Goal: Task Accomplishment & Management: Manage account settings

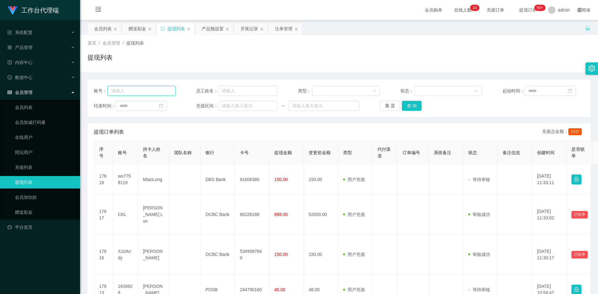
click at [138, 91] on input "text" at bounding box center [142, 91] width 68 height 10
click at [99, 30] on div "会员列表" at bounding box center [103, 29] width 18 height 12
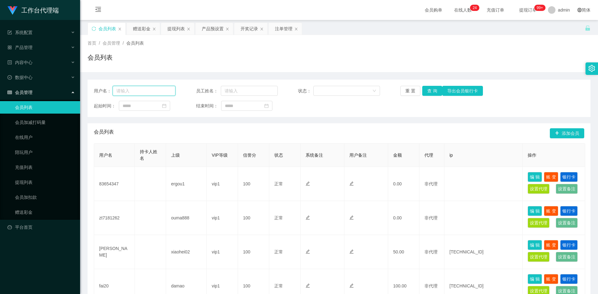
click at [138, 93] on input "text" at bounding box center [144, 91] width 63 height 10
paste input "zt7181262"
type input "zt7181262"
click at [431, 94] on button "查 询" at bounding box center [432, 91] width 20 height 10
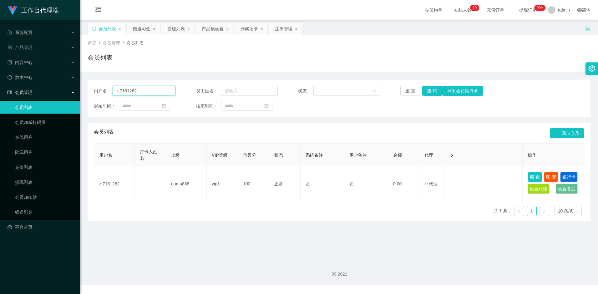
click at [140, 92] on input "zt7181262" at bounding box center [144, 91] width 63 height 10
click at [145, 28] on div "赠送彩金" at bounding box center [142, 29] width 18 height 12
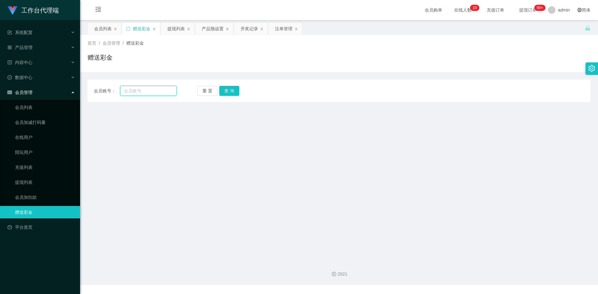
click at [138, 93] on input "text" at bounding box center [148, 91] width 56 height 10
paste input "zt7181262"
type input "zt7181262"
click at [234, 93] on button "查 询" at bounding box center [229, 91] width 20 height 10
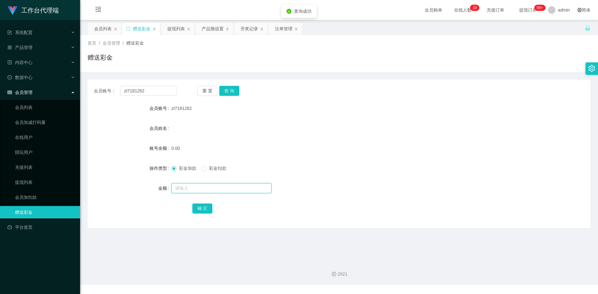
click at [198, 188] on input "text" at bounding box center [221, 188] width 100 height 10
type input "100"
click at [203, 205] on button "确 定" at bounding box center [202, 209] width 20 height 10
click at [233, 92] on button "查 询" at bounding box center [229, 91] width 20 height 10
click at [233, 92] on div "重 置 查 询" at bounding box center [238, 91] width 83 height 10
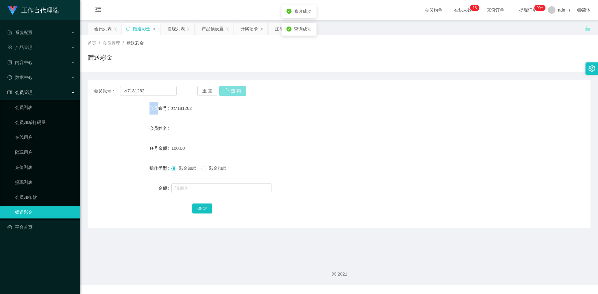
click at [233, 92] on button "查 询" at bounding box center [232, 91] width 27 height 10
click at [233, 92] on div "重 置 查 询" at bounding box center [238, 91] width 83 height 10
drag, startPoint x: 233, startPoint y: 92, endPoint x: 181, endPoint y: 59, distance: 61.5
click at [182, 59] on div "赠送彩金" at bounding box center [339, 60] width 503 height 14
click at [218, 30] on div "产品预设置" at bounding box center [213, 29] width 22 height 12
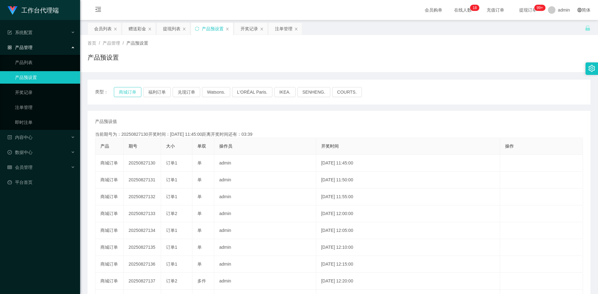
click at [121, 93] on button "商城订单" at bounding box center [128, 92] width 28 height 10
click at [163, 95] on button "福利订单" at bounding box center [157, 92] width 28 height 10
click at [132, 88] on button "商城订单" at bounding box center [128, 92] width 28 height 10
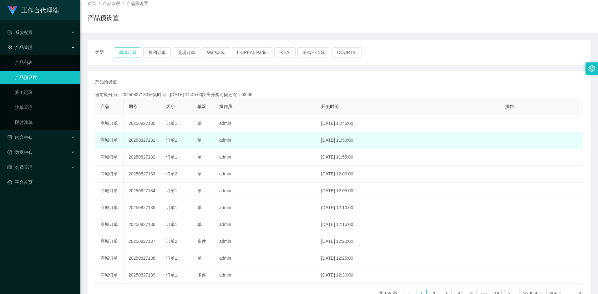
scroll to position [44, 0]
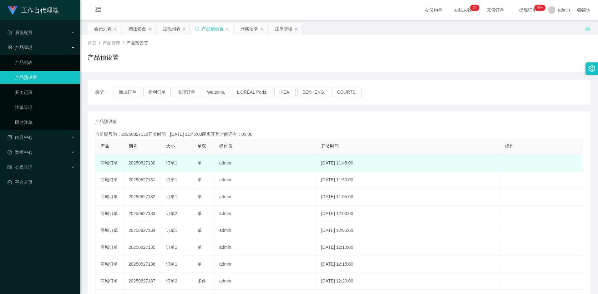
click at [247, 164] on td "admin" at bounding box center [265, 163] width 102 height 17
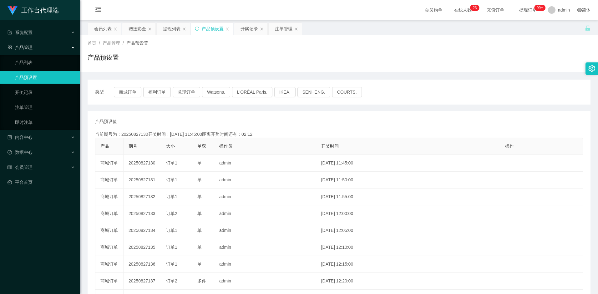
drag, startPoint x: 357, startPoint y: 66, endPoint x: 339, endPoint y: 83, distance: 25.0
click at [357, 66] on div "产品预设置" at bounding box center [339, 60] width 503 height 14
click at [110, 26] on div "会员列表" at bounding box center [103, 29] width 18 height 12
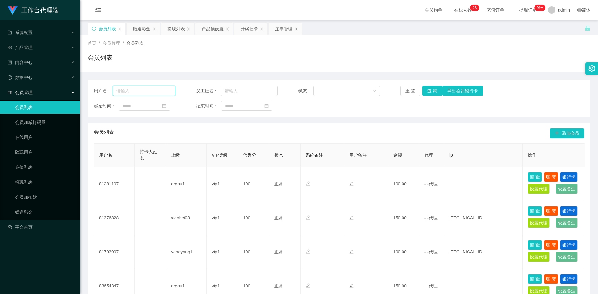
drag, startPoint x: 131, startPoint y: 93, endPoint x: 134, endPoint y: 81, distance: 12.3
click at [131, 93] on input "text" at bounding box center [144, 91] width 63 height 10
click at [144, 28] on div "赠送彩金" at bounding box center [142, 29] width 18 height 12
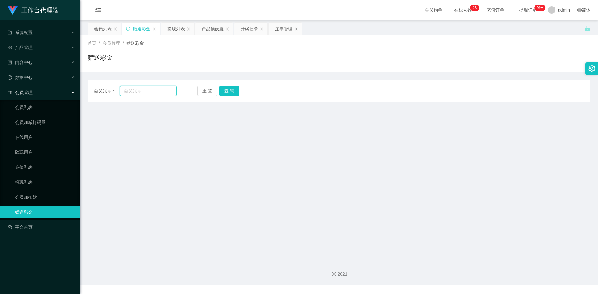
drag, startPoint x: 135, startPoint y: 93, endPoint x: 139, endPoint y: 91, distance: 4.6
click at [135, 93] on input "text" at bounding box center [148, 91] width 56 height 10
click at [100, 28] on div "会员列表" at bounding box center [103, 29] width 18 height 12
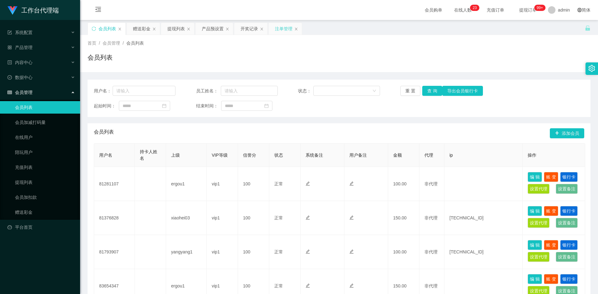
click at [284, 26] on div "注单管理" at bounding box center [284, 29] width 18 height 12
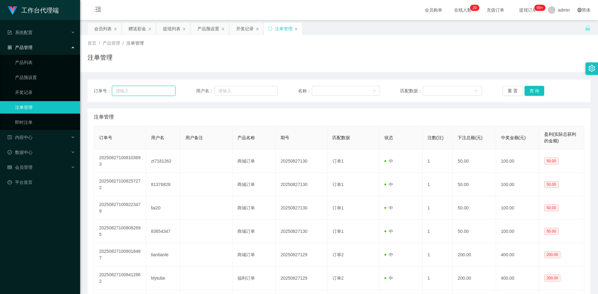
drag, startPoint x: 137, startPoint y: 88, endPoint x: 138, endPoint y: 93, distance: 5.1
click at [137, 88] on input "text" at bounding box center [143, 91] width 63 height 10
click at [375, 113] on div "注单管理" at bounding box center [339, 117] width 490 height 18
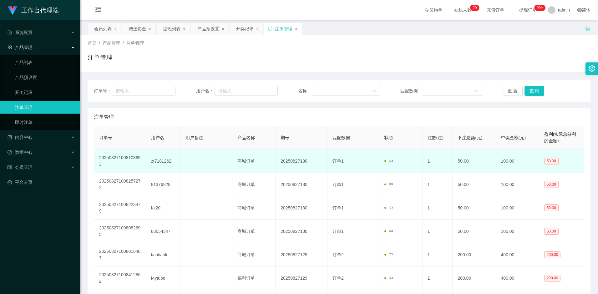
click at [160, 161] on td "zt7181262" at bounding box center [163, 161] width 35 height 23
copy td "zt7181262"
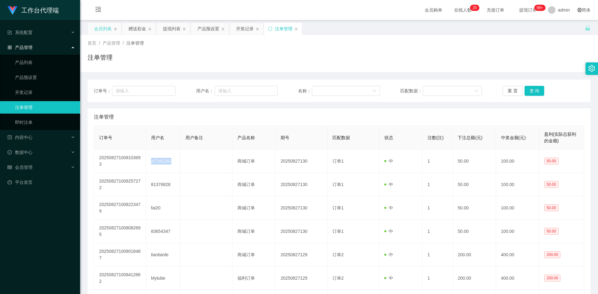
click at [104, 30] on div "会员列表" at bounding box center [103, 29] width 18 height 12
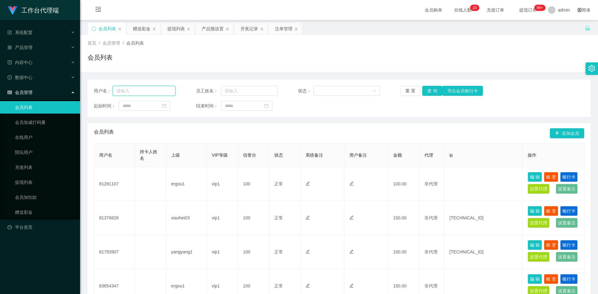
click at [134, 92] on input "text" at bounding box center [144, 91] width 63 height 10
paste input "zt7181262"
type input "zt7181262"
click at [431, 92] on button "查 询" at bounding box center [432, 91] width 20 height 10
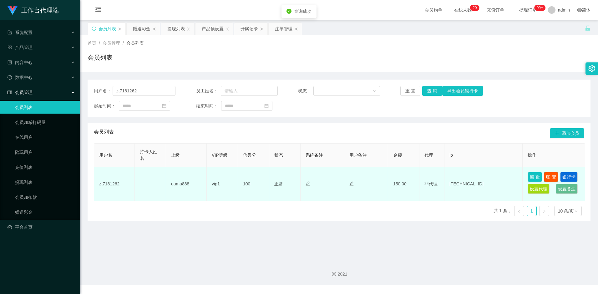
click at [549, 176] on button "账 变" at bounding box center [550, 177] width 14 height 10
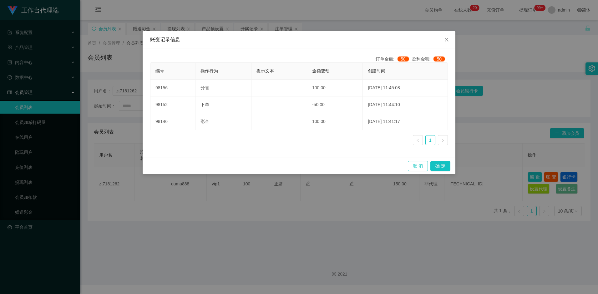
drag, startPoint x: 420, startPoint y: 163, endPoint x: 422, endPoint y: 158, distance: 5.6
click at [420, 163] on button "取 消" at bounding box center [418, 166] width 20 height 10
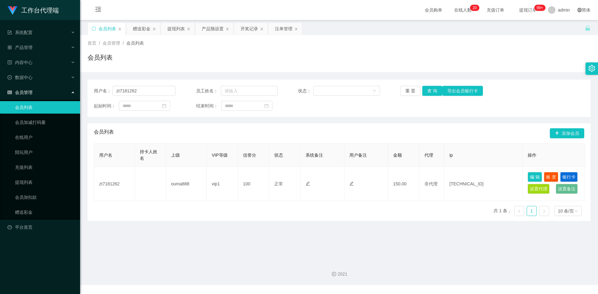
click at [494, 77] on div "用户名： zt7181262 员工姓名： 状态： 重 置 查 询 导出会员银行卡 起始时间： 结束时间： 会员列表 添加会员 用户名 持卡人姓名 上级 VIP…" at bounding box center [339, 146] width 503 height 149
click at [429, 93] on button "查 询" at bounding box center [432, 91] width 20 height 10
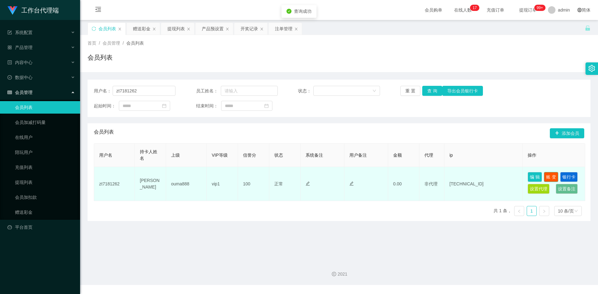
click at [550, 178] on button "账 变" at bounding box center [550, 177] width 14 height 10
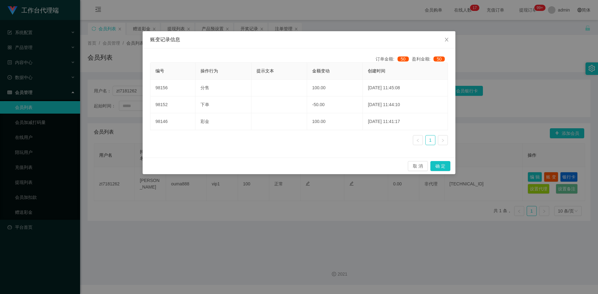
drag, startPoint x: 360, startPoint y: 232, endPoint x: 304, endPoint y: 196, distance: 66.3
click at [360, 232] on div "账变记录信息 订单金额: 50 盈利金额: 50 编号 操作行为 提示文本 金额变动 创建时间 98156 分售 100.00 2025-08-27 11:4…" at bounding box center [299, 147] width 598 height 294
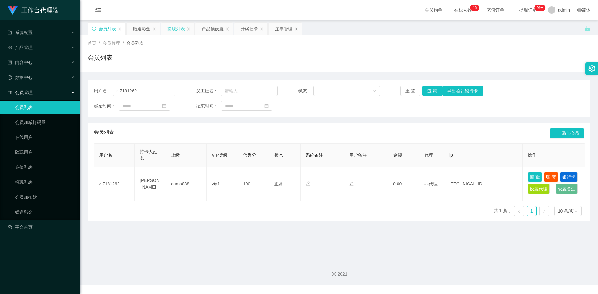
click at [171, 28] on div "提现列表" at bounding box center [176, 29] width 18 height 12
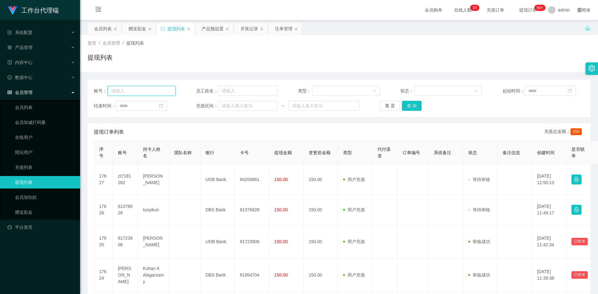
click at [139, 93] on input "text" at bounding box center [142, 91] width 68 height 10
paste input "https://ytb54884.com"
type input "https://ytb54884.com"
drag, startPoint x: 161, startPoint y: 90, endPoint x: 90, endPoint y: 92, distance: 70.3
click at [91, 92] on div "账号： https://ytb54884.com 员工姓名： 类型： 状态： 起始时间： 结束时间： 充值区间： ~ 重 置 查 询" at bounding box center [339, 99] width 503 height 38
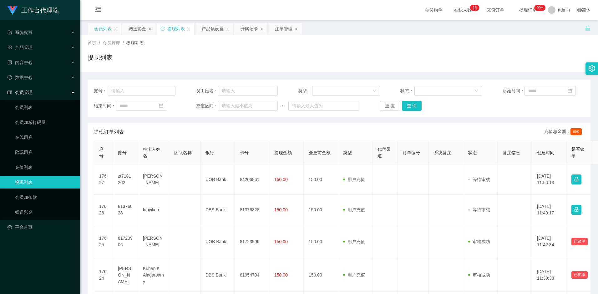
click at [106, 28] on div "会员列表" at bounding box center [103, 29] width 18 height 12
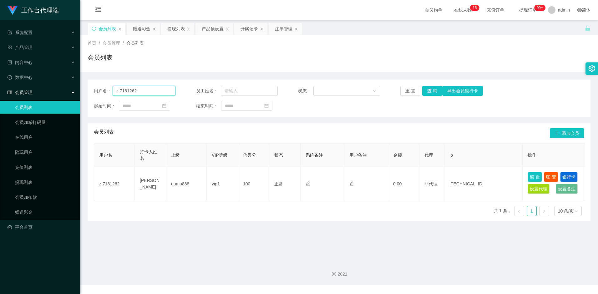
drag, startPoint x: 128, startPoint y: 89, endPoint x: 83, endPoint y: 90, distance: 44.7
click at [83, 89] on main "关闭左侧 关闭右侧 关闭其它 刷新页面 会员列表 赠送彩金 提现列表 产品预设置 开奖记录 注单管理 首页 / 会员管理 / 会员列表 / 会员列表 用户名：…" at bounding box center [339, 138] width 518 height 236
drag, startPoint x: 176, startPoint y: 29, endPoint x: 178, endPoint y: 34, distance: 5.3
click at [176, 29] on div "提现列表" at bounding box center [176, 29] width 18 height 12
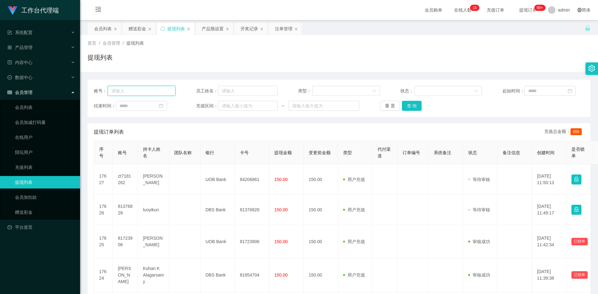
click at [149, 92] on input "text" at bounding box center [142, 91] width 68 height 10
paste input "zt7181262"
type input "zt7181262"
click at [414, 104] on button "查 询" at bounding box center [412, 106] width 20 height 10
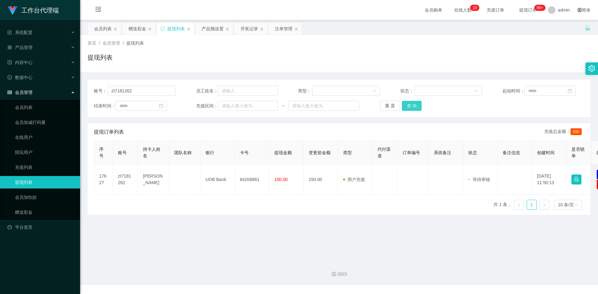
click at [411, 104] on button "查 询" at bounding box center [412, 106] width 20 height 10
click at [412, 101] on div "账号： zt7181262 员工姓名： 类型： 状态： 起始时间： 结束时间： 充值区间： ~ 重 置 查 询" at bounding box center [339, 99] width 503 height 38
click at [412, 103] on button "查 询" at bounding box center [412, 106] width 20 height 10
click at [414, 108] on button "查 询" at bounding box center [412, 106] width 20 height 10
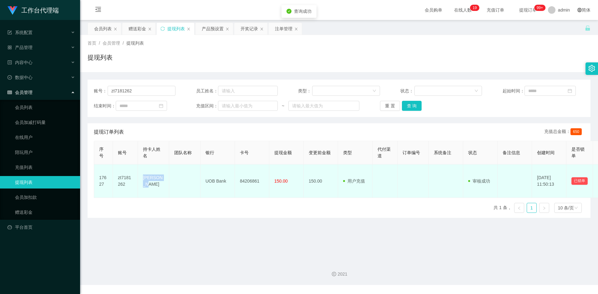
drag, startPoint x: 143, startPoint y: 176, endPoint x: 155, endPoint y: 186, distance: 15.6
click at [155, 186] on td "[PERSON_NAME]" at bounding box center [153, 181] width 31 height 33
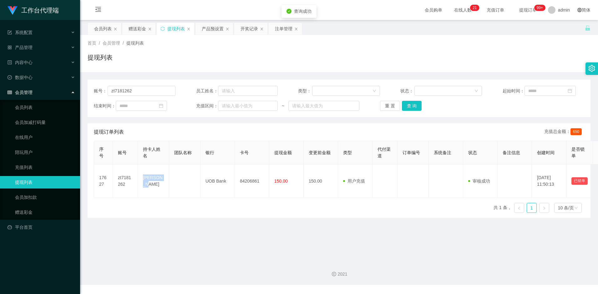
copy td "[PERSON_NAME]"
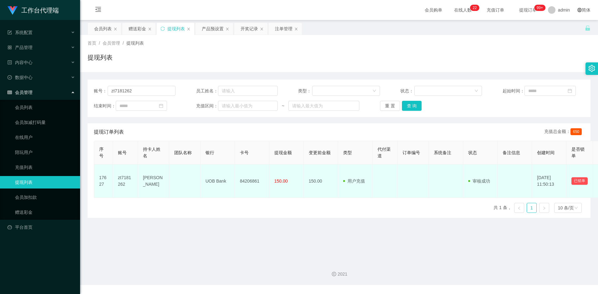
click at [211, 181] on td "UOB Bank" at bounding box center [217, 181] width 34 height 33
drag, startPoint x: 205, startPoint y: 181, endPoint x: 226, endPoint y: 182, distance: 20.9
click at [226, 182] on td "UOB Bank" at bounding box center [217, 181] width 34 height 33
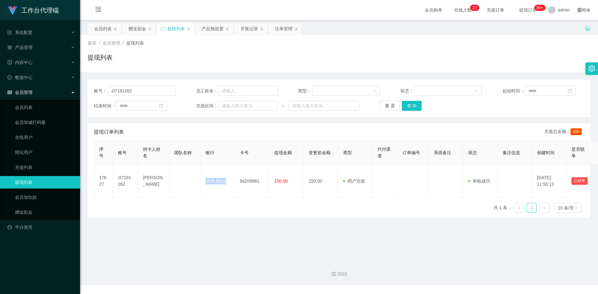
copy td "UOB Bank"
click at [237, 242] on main "关闭左侧 关闭右侧 关闭其它 刷新页面 会员列表 赠送彩金 提现列表 产品预设置 开奖记录 注单管理 首页 / 会员管理 / 提现列表 / 提现列表 账号： …" at bounding box center [339, 138] width 518 height 236
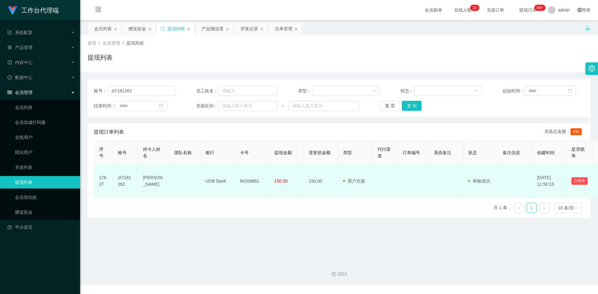
click at [242, 180] on td "84206861" at bounding box center [252, 181] width 34 height 33
click at [243, 180] on td "84206861" at bounding box center [252, 181] width 34 height 33
click at [246, 180] on td "84206861" at bounding box center [252, 181] width 34 height 33
click at [247, 180] on td "84206861" at bounding box center [252, 181] width 34 height 33
click at [248, 180] on td "84206861" at bounding box center [252, 181] width 34 height 33
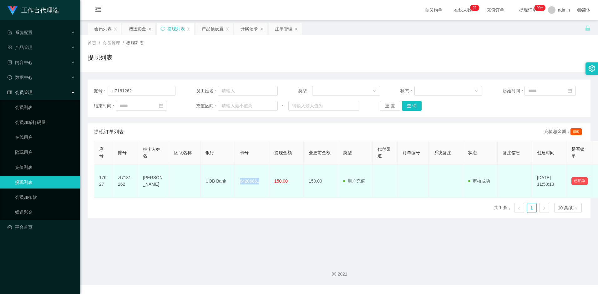
click at [248, 180] on td "84206861" at bounding box center [252, 181] width 34 height 33
copy td "84206861"
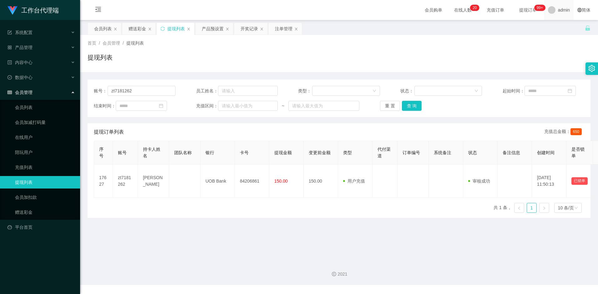
drag, startPoint x: 538, startPoint y: 42, endPoint x: 554, endPoint y: 4, distance: 41.6
click at [538, 42] on div "首页 / 会员管理 / 提现列表 /" at bounding box center [339, 43] width 503 height 7
drag, startPoint x: 143, startPoint y: 89, endPoint x: 81, endPoint y: 88, distance: 62.5
click at [81, 88] on main "关闭左侧 关闭右侧 关闭其它 刷新页面 会员列表 赠送彩金 提现列表 产品预设置 开奖记录 注单管理 首页 / 会员管理 / 提现列表 / 提现列表 账号： …" at bounding box center [339, 138] width 518 height 236
click at [103, 28] on div "会员列表" at bounding box center [103, 29] width 18 height 12
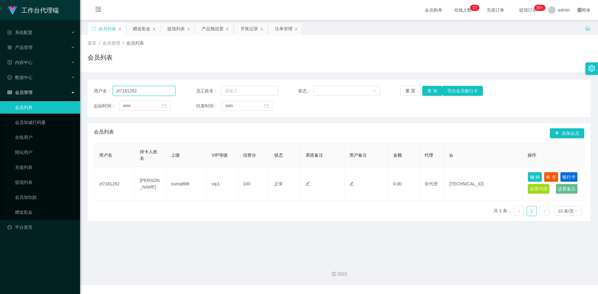
drag, startPoint x: 141, startPoint y: 88, endPoint x: 97, endPoint y: 91, distance: 44.1
click at [97, 91] on div "用户名： zt7181262" at bounding box center [135, 91] width 82 height 10
type input "XWW"
click at [433, 90] on button "查 询" at bounding box center [432, 91] width 20 height 10
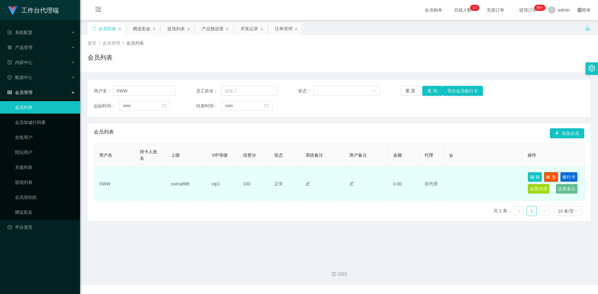
click at [547, 176] on button "账 变" at bounding box center [550, 177] width 14 height 10
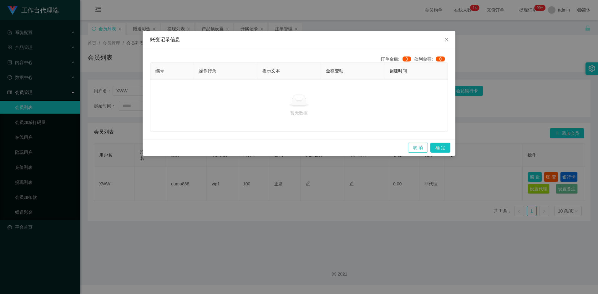
click at [416, 147] on button "取 消" at bounding box center [418, 148] width 20 height 10
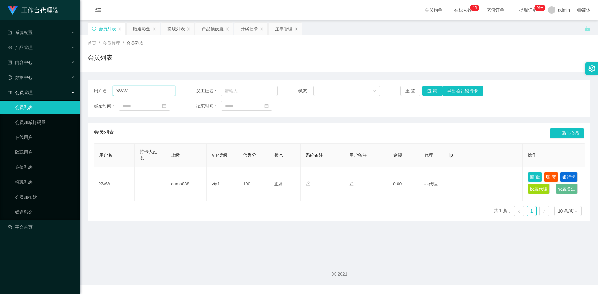
drag, startPoint x: 134, startPoint y: 90, endPoint x: 110, endPoint y: 91, distance: 24.1
click at [110, 91] on div "用户名： XWW" at bounding box center [135, 91] width 82 height 10
drag, startPoint x: 195, startPoint y: 45, endPoint x: 184, endPoint y: 45, distance: 10.3
click at [194, 45] on div "首页 / 会员管理 / 会员列表 /" at bounding box center [339, 43] width 503 height 7
drag, startPoint x: 143, startPoint y: 25, endPoint x: 142, endPoint y: 29, distance: 3.5
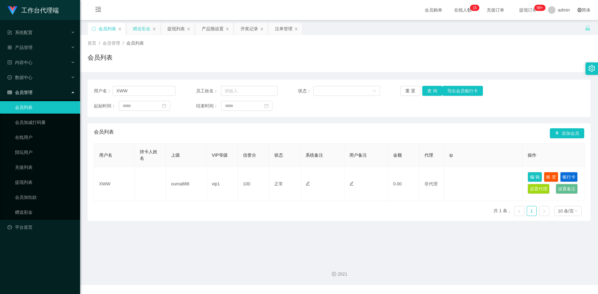
click at [142, 25] on div "赠送彩金" at bounding box center [142, 29] width 18 height 12
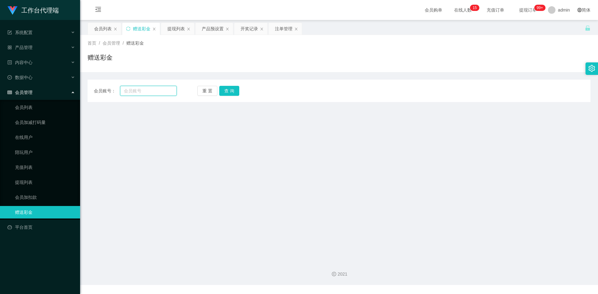
click at [142, 94] on input "text" at bounding box center [148, 91] width 56 height 10
paste input "XWW"
type input "XWW"
click at [226, 94] on button "查 询" at bounding box center [229, 91] width 20 height 10
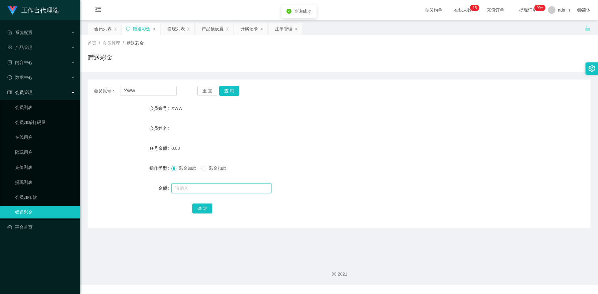
click at [182, 189] on input "text" at bounding box center [221, 188] width 100 height 10
type input "1"
type input "100"
click at [205, 210] on button "确 定" at bounding box center [202, 209] width 20 height 10
click at [232, 89] on button "查 询" at bounding box center [229, 91] width 20 height 10
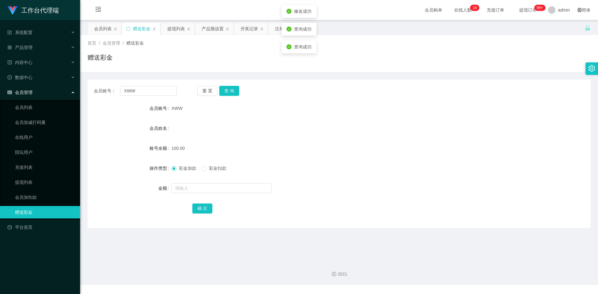
drag, startPoint x: 299, startPoint y: 114, endPoint x: 469, endPoint y: 37, distance: 186.4
click at [301, 113] on div "XWW" at bounding box center [317, 108] width 293 height 13
click at [212, 31] on div "产品预设置" at bounding box center [213, 29] width 22 height 12
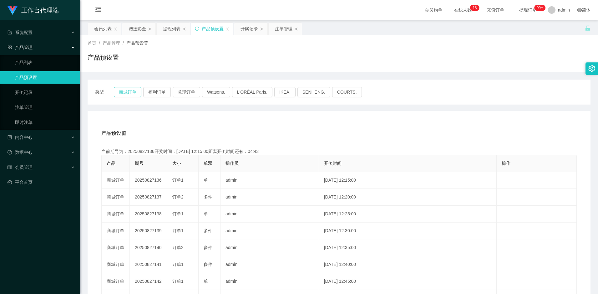
click at [129, 92] on button "商城订单" at bounding box center [128, 92] width 28 height 10
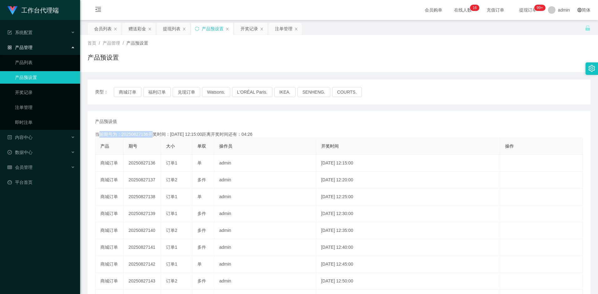
drag, startPoint x: 121, startPoint y: 135, endPoint x: 148, endPoint y: 134, distance: 26.6
click at [148, 134] on div "当前期号为：20250827136开奖时间：2025-08-27 12:15:00距离开奖时间还有：04:26" at bounding box center [339, 134] width 488 height 7
drag, startPoint x: 148, startPoint y: 134, endPoint x: 132, endPoint y: 135, distance: 15.3
click at [132, 135] on div "当前期号为：20250827136开奖时间：2025-08-27 12:15:00距离开奖时间还有：04:26" at bounding box center [339, 134] width 488 height 7
click at [130, 134] on div "当前期号为：20250827136开奖时间：2025-08-27 12:15:00距离开奖时间还有：04:25" at bounding box center [339, 134] width 488 height 7
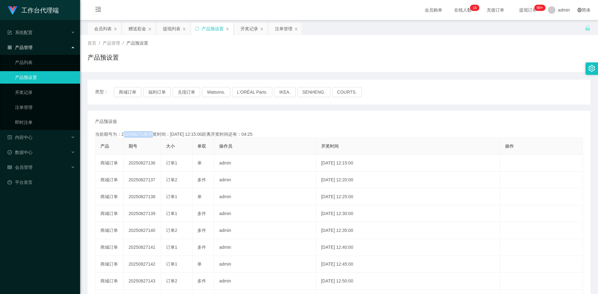
click at [130, 134] on div "当前期号为：20250827136开奖时间：2025-08-27 12:15:00距离开奖时间还有：04:25" at bounding box center [339, 134] width 488 height 7
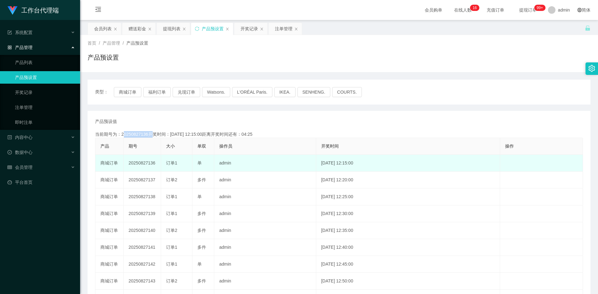
copy div "20250827136"
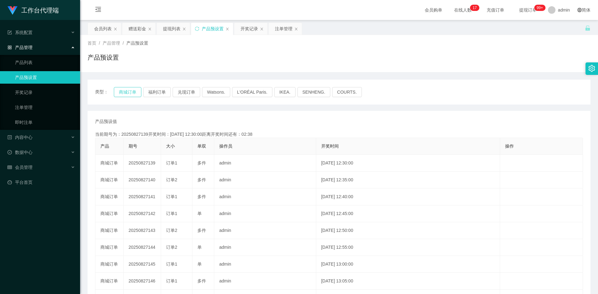
click at [127, 90] on button "商城订单" at bounding box center [128, 92] width 28 height 10
click at [249, 29] on div "开奖记录" at bounding box center [249, 29] width 18 height 12
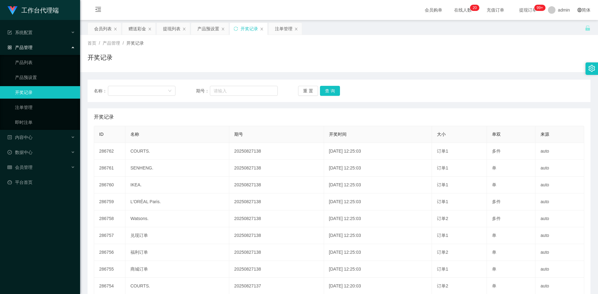
drag, startPoint x: 513, startPoint y: 61, endPoint x: 508, endPoint y: 64, distance: 6.9
click at [513, 61] on div "开奖记录" at bounding box center [339, 60] width 503 height 14
click at [147, 90] on div at bounding box center [140, 90] width 56 height 9
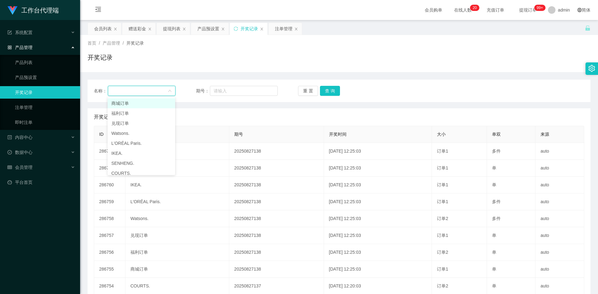
click at [127, 101] on li "商城订单" at bounding box center [142, 103] width 68 height 10
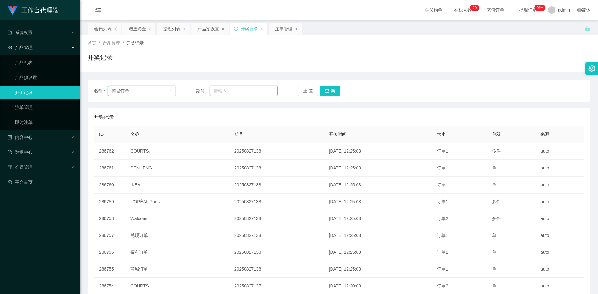
click at [228, 91] on input "text" at bounding box center [244, 91] width 68 height 10
click at [236, 71] on div "首页 / 产品管理 / 开奖记录 / 开奖记录" at bounding box center [339, 53] width 518 height 37
click at [284, 31] on div "注单管理" at bounding box center [284, 29] width 18 height 12
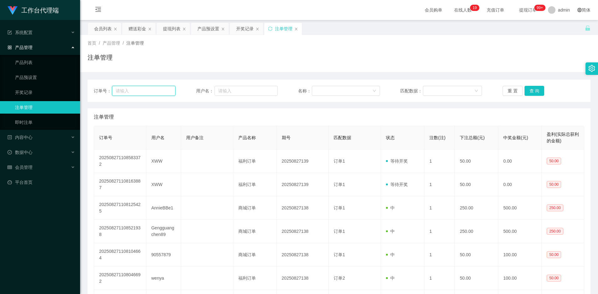
click at [151, 91] on input "text" at bounding box center [143, 91] width 63 height 10
type input "X"
click at [109, 28] on div "会员列表" at bounding box center [103, 29] width 18 height 12
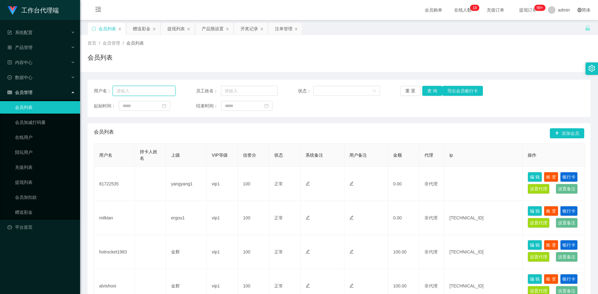
click at [153, 93] on input "text" at bounding box center [144, 91] width 63 height 10
type input "xww"
click at [435, 93] on button "查 询" at bounding box center [432, 91] width 20 height 10
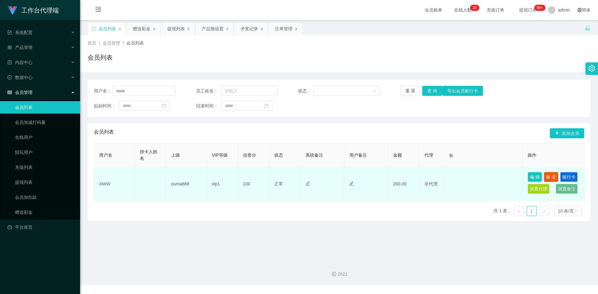
click at [554, 177] on button "账 变" at bounding box center [550, 177] width 14 height 10
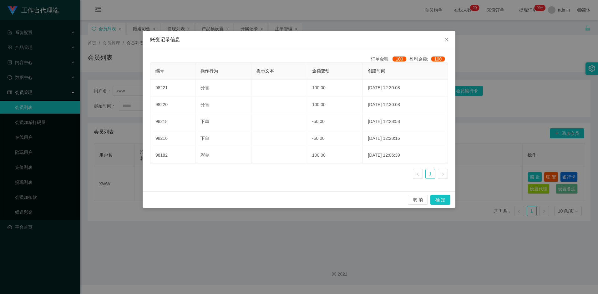
click at [305, 227] on div "账变记录信息 订单金额: 100 盈利金额: 100 编号 操作行为 提示文本 金额变动 创建时间 98221 分售 100.00 [DATE] 12:30:…" at bounding box center [299, 147] width 598 height 294
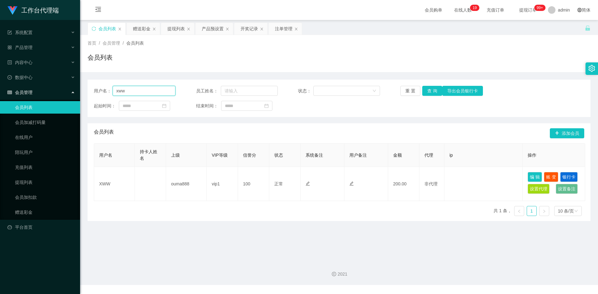
click at [150, 89] on input "xww" at bounding box center [144, 91] width 63 height 10
drag, startPoint x: 434, startPoint y: 93, endPoint x: 432, endPoint y: 97, distance: 4.7
click at [434, 93] on button "查 询" at bounding box center [432, 91] width 20 height 10
click at [173, 30] on div "提现列表" at bounding box center [176, 29] width 18 height 12
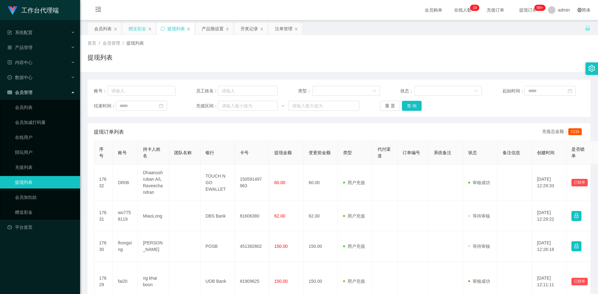
click at [133, 25] on div "赠送彩金" at bounding box center [137, 29] width 18 height 12
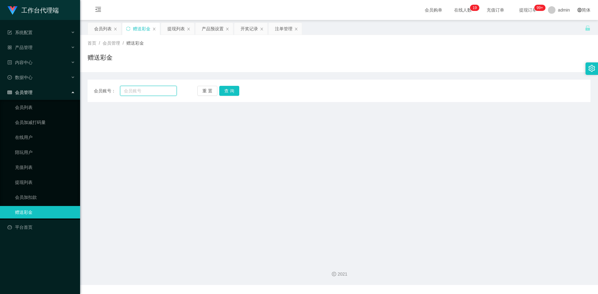
click at [149, 92] on input "text" at bounding box center [148, 91] width 56 height 10
type input "xww"
click at [230, 93] on button "查 询" at bounding box center [229, 91] width 20 height 10
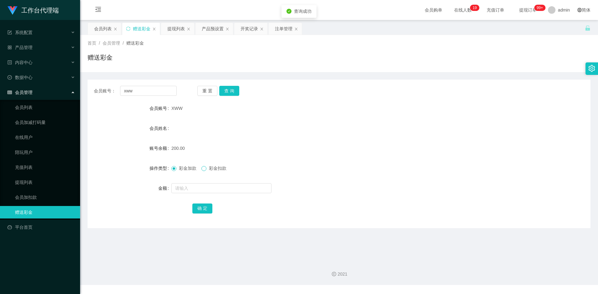
click at [206, 167] on span at bounding box center [203, 168] width 5 height 5
click at [196, 183] on div at bounding box center [317, 188] width 293 height 13
click at [196, 187] on input "text" at bounding box center [221, 188] width 100 height 10
type input "50"
click at [204, 210] on button "确 定" at bounding box center [202, 209] width 20 height 10
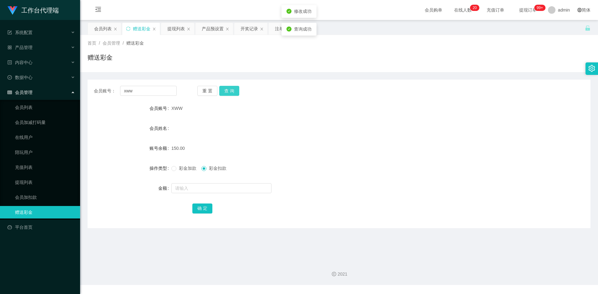
click at [230, 93] on button "查 询" at bounding box center [229, 91] width 20 height 10
click at [236, 93] on button "查 询" at bounding box center [229, 91] width 20 height 10
click at [100, 32] on div "会员列表" at bounding box center [103, 29] width 18 height 12
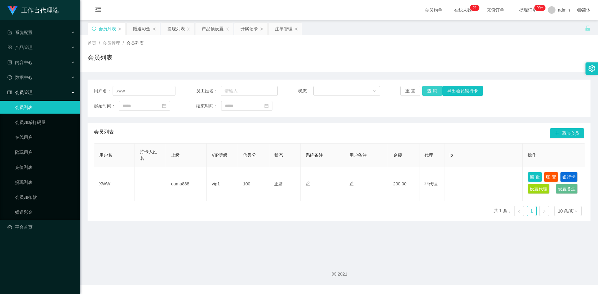
click at [427, 93] on button "查 询" at bounding box center [432, 91] width 20 height 10
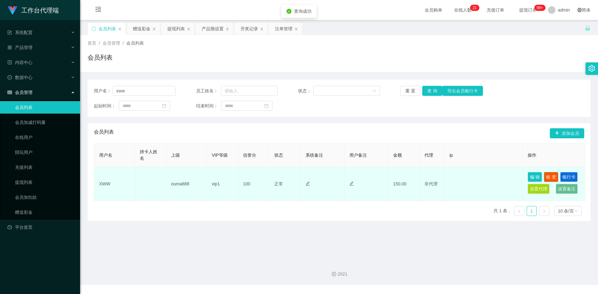
click at [553, 176] on button "账 变" at bounding box center [550, 177] width 14 height 10
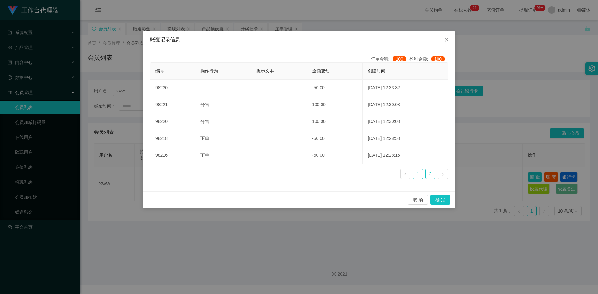
click at [428, 176] on link "2" at bounding box center [429, 173] width 9 height 9
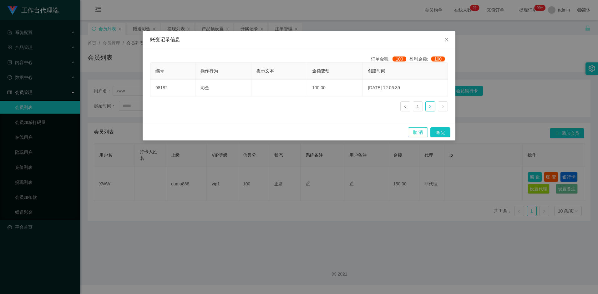
click at [417, 133] on button "取 消" at bounding box center [418, 133] width 20 height 10
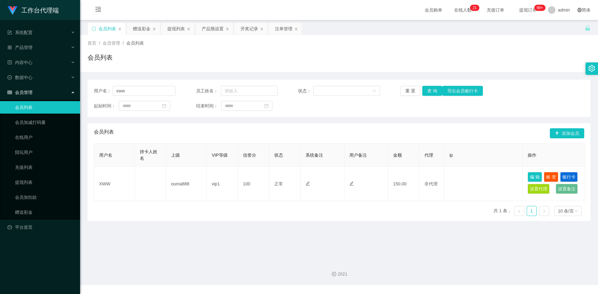
click at [413, 227] on main "关闭左侧 关闭右侧 关闭其它 刷新页面 会员列表 赠送彩金 提现列表 产品预设置 开奖记录 注单管理 首页 / 会员管理 / 会员列表 / 会员列表 用户名：…" at bounding box center [339, 138] width 518 height 236
click at [177, 25] on div "提现列表" at bounding box center [176, 29] width 18 height 12
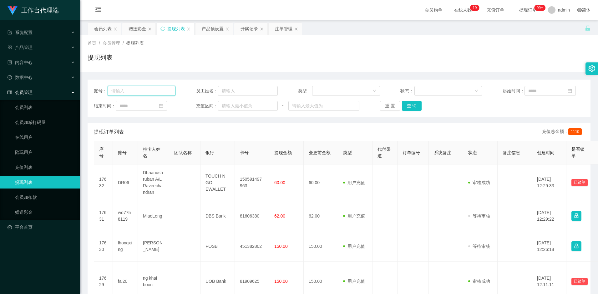
click at [136, 93] on input "text" at bounding box center [142, 91] width 68 height 10
type input "xww"
click at [412, 108] on button "查 询" at bounding box center [412, 106] width 20 height 10
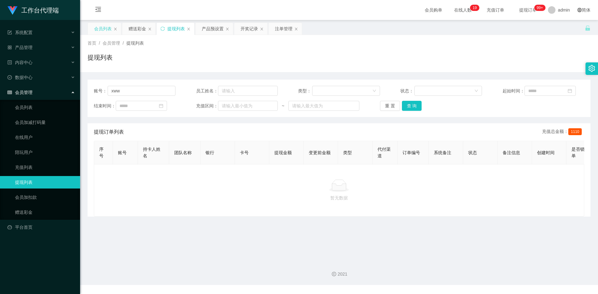
click at [103, 29] on div "会员列表" at bounding box center [103, 29] width 18 height 12
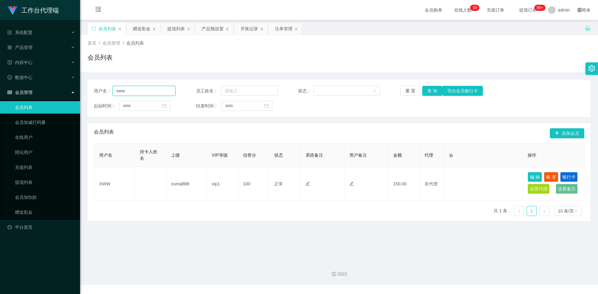
click at [128, 91] on input "xww" at bounding box center [144, 91] width 63 height 10
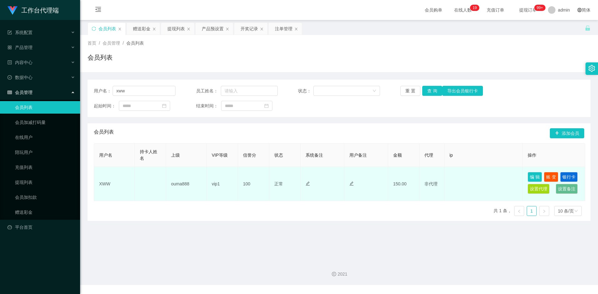
click at [107, 184] on td "XWW" at bounding box center [114, 184] width 41 height 34
copy td "XWW"
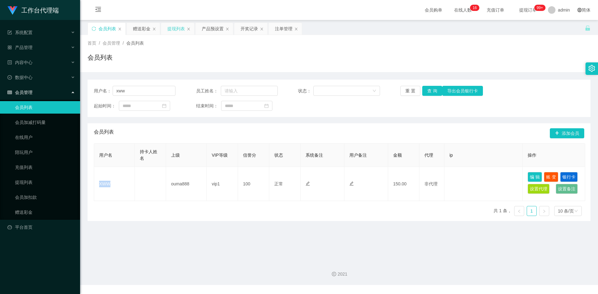
click at [176, 27] on div "提现列表" at bounding box center [176, 29] width 18 height 12
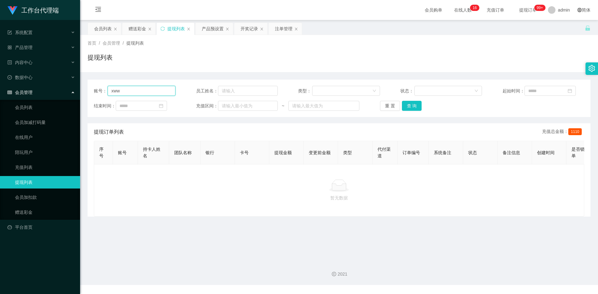
click at [159, 93] on input "xww" at bounding box center [142, 91] width 68 height 10
drag, startPoint x: 104, startPoint y: 29, endPoint x: 106, endPoint y: 34, distance: 5.6
click at [104, 29] on div "会员列表" at bounding box center [103, 29] width 18 height 12
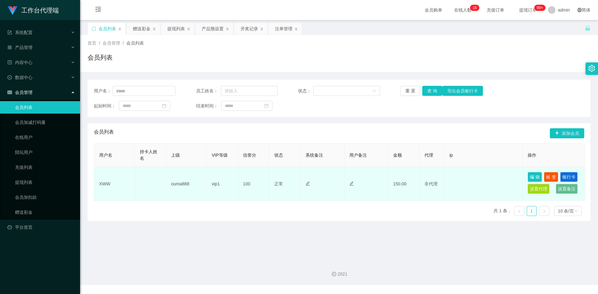
click at [107, 183] on td "XWW" at bounding box center [114, 184] width 41 height 34
copy td "XWW"
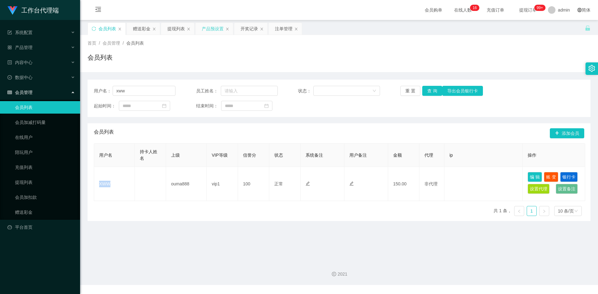
click at [215, 29] on div "产品预设置" at bounding box center [213, 29] width 22 height 12
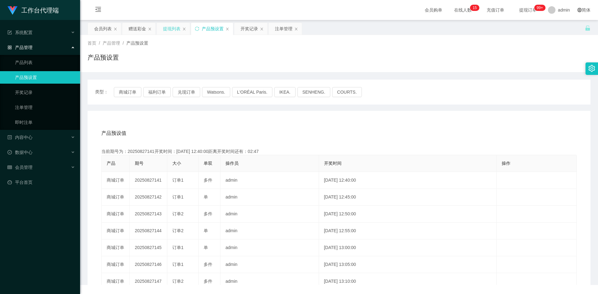
click at [176, 28] on div "提现列表" at bounding box center [172, 29] width 18 height 12
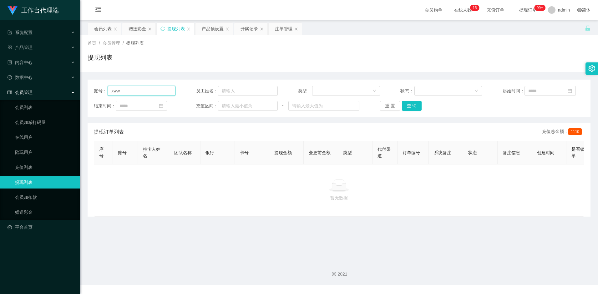
click at [136, 93] on input "xww" at bounding box center [142, 91] width 68 height 10
paste input "XWW"
type input "XWW"
click at [407, 106] on button "查 询" at bounding box center [412, 106] width 20 height 10
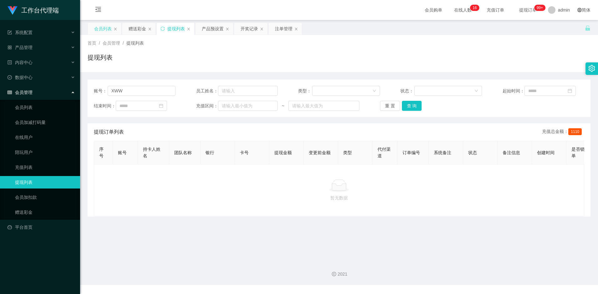
click at [98, 29] on div "会员列表" at bounding box center [103, 29] width 18 height 12
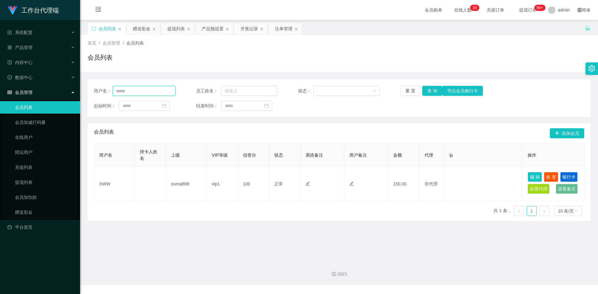
click at [137, 93] on input "xww" at bounding box center [144, 91] width 63 height 10
click at [433, 89] on button "查 询" at bounding box center [432, 91] width 20 height 10
click at [428, 91] on button "查 询" at bounding box center [432, 91] width 20 height 10
click at [428, 91] on div "重 置 查 询 导出会员银行卡" at bounding box center [441, 91] width 82 height 10
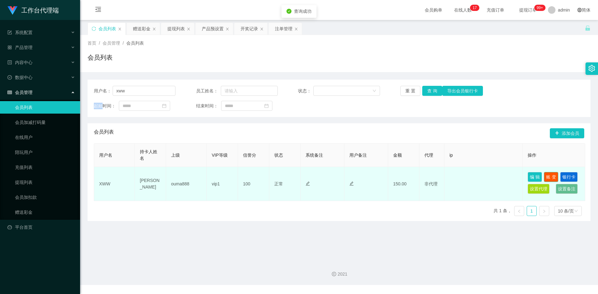
click at [552, 177] on button "账 变" at bounding box center [550, 177] width 14 height 10
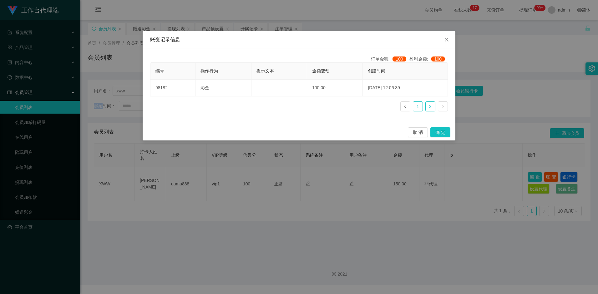
click at [420, 107] on link "1" at bounding box center [417, 106] width 9 height 9
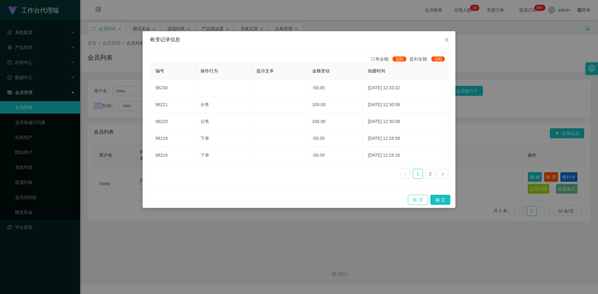
click at [419, 199] on button "取 消" at bounding box center [418, 200] width 20 height 10
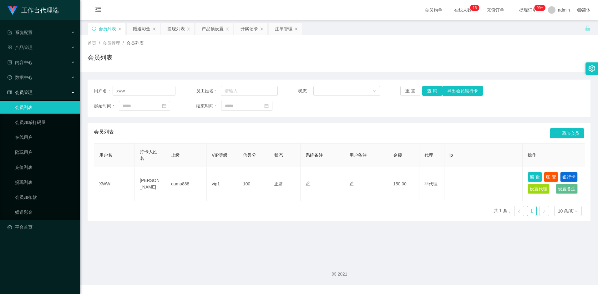
click at [346, 210] on div "用户名 持卡人姓名 上级 VIP等级 信誉分 状态 系统备注 用户备注 金额 代理 ip 操作 XWW [PERSON_NAME] ouma888 vip1 …" at bounding box center [339, 182] width 490 height 78
click at [172, 29] on div "提现列表" at bounding box center [176, 29] width 18 height 12
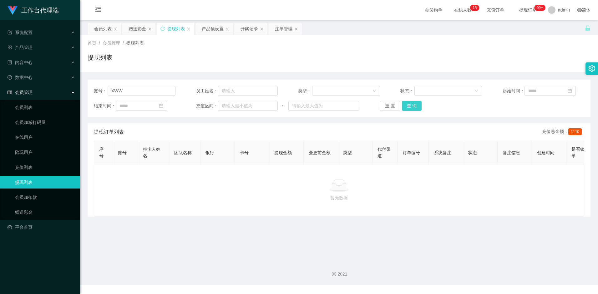
click at [416, 107] on button "查 询" at bounding box center [412, 106] width 20 height 10
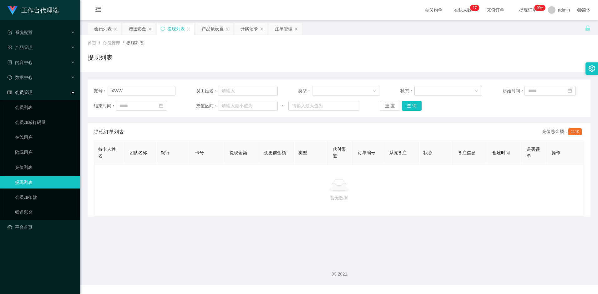
click at [575, 132] on span "1110" at bounding box center [574, 131] width 13 height 7
click at [417, 105] on button "查 询" at bounding box center [412, 106] width 20 height 10
click at [411, 109] on button "查 询" at bounding box center [412, 106] width 20 height 10
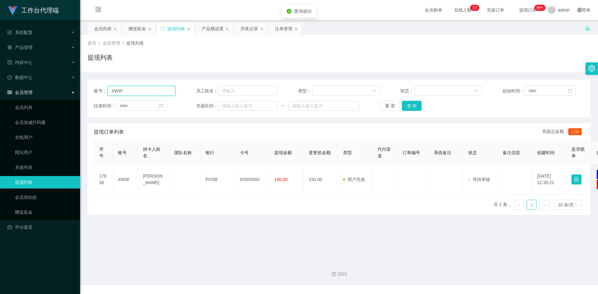
click at [130, 91] on input "XWW" at bounding box center [142, 91] width 68 height 10
click at [133, 91] on input "XWW" at bounding box center [142, 91] width 68 height 10
click at [413, 243] on main "关闭左侧 关闭右侧 关闭其它 刷新页面 会员列表 赠送彩金 提现列表 产品预设置 开奖记录 注单管理 首页 / 会员管理 / 提现列表 / 提现列表 账号： …" at bounding box center [339, 138] width 518 height 236
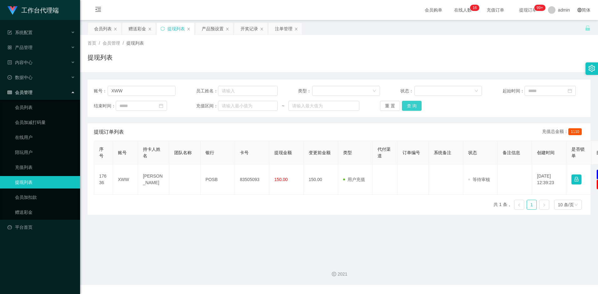
click at [419, 102] on button "查 询" at bounding box center [412, 106] width 20 height 10
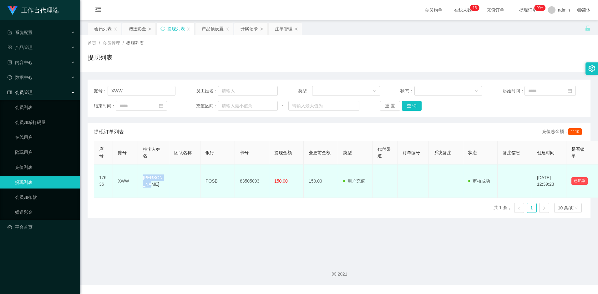
drag, startPoint x: 143, startPoint y: 182, endPoint x: 165, endPoint y: 183, distance: 22.2
click at [165, 183] on td "[PERSON_NAME]" at bounding box center [153, 181] width 31 height 33
copy td "[PERSON_NAME]"
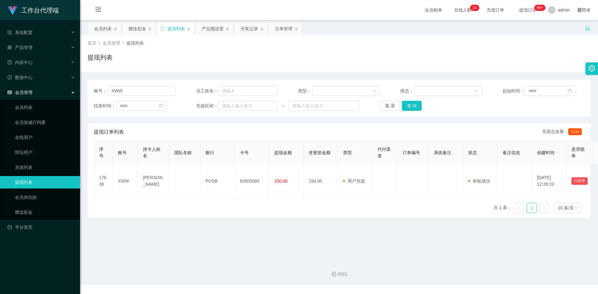
click at [272, 245] on main "关闭左侧 关闭右侧 关闭其它 刷新页面 会员列表 赠送彩金 提现列表 产品预设置 开奖记录 注单管理 首页 / 会员管理 / 提现列表 / 提现列表 账号： …" at bounding box center [339, 138] width 518 height 236
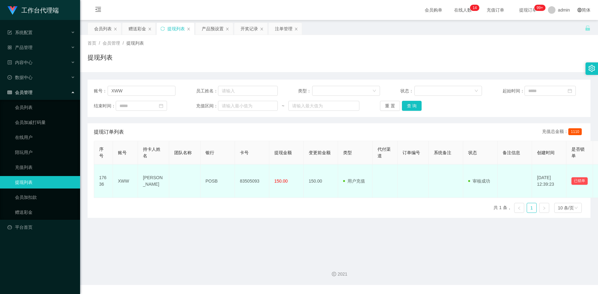
click at [251, 183] on td "83505093" at bounding box center [252, 181] width 34 height 33
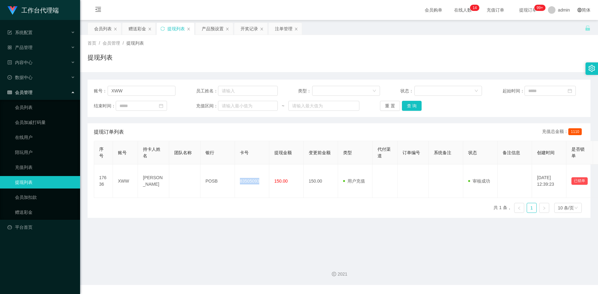
copy td "83505093"
click at [389, 249] on main "关闭左侧 关闭右侧 关闭其它 刷新页面 会员列表 赠送彩金 提现列表 产品预设置 开奖记录 注单管理 首页 / 会员管理 / 提现列表 / 提现列表 账号： …" at bounding box center [339, 138] width 518 height 236
